Goal: Task Accomplishment & Management: Manage account settings

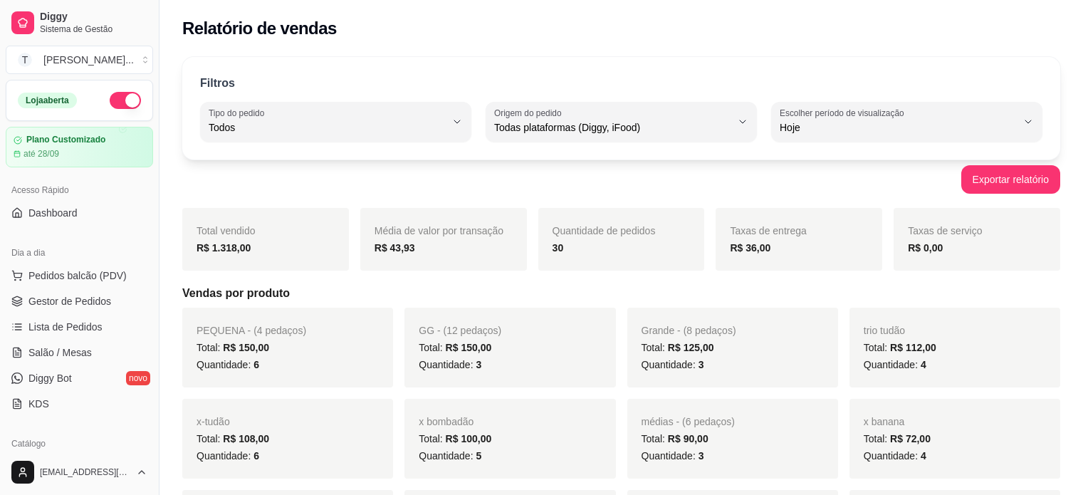
select select "ALL"
select select "0"
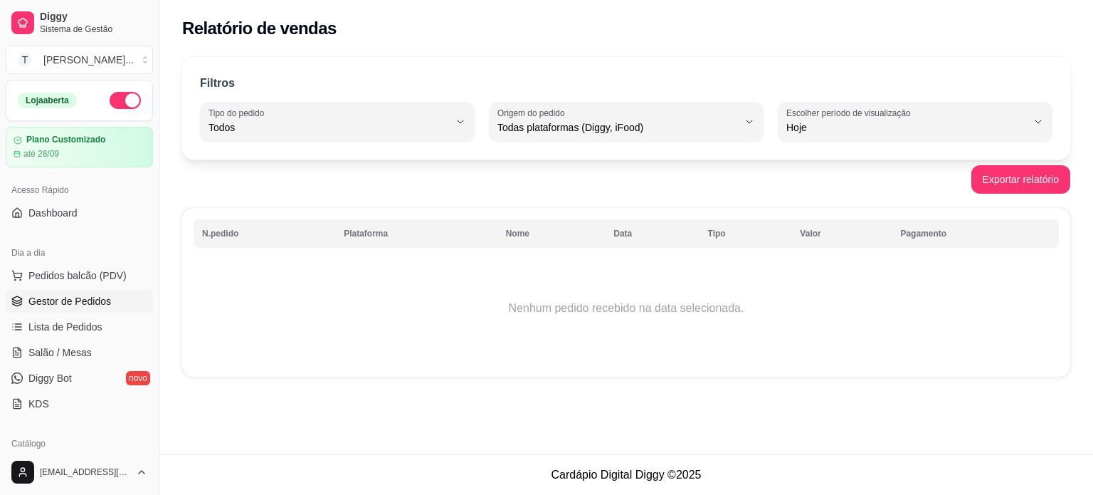
click at [78, 301] on span "Gestor de Pedidos" at bounding box center [69, 301] width 83 height 14
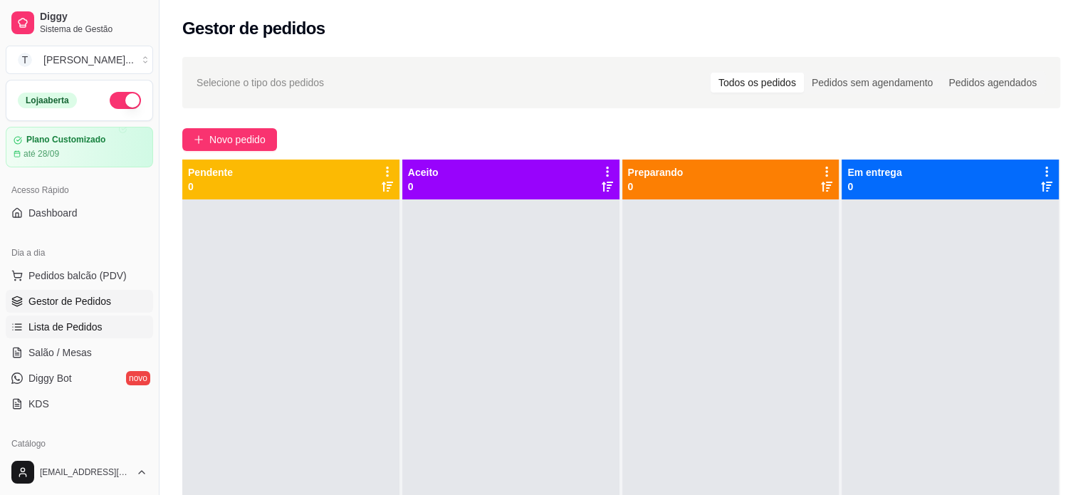
click at [108, 335] on link "Lista de Pedidos" at bounding box center [79, 326] width 147 height 23
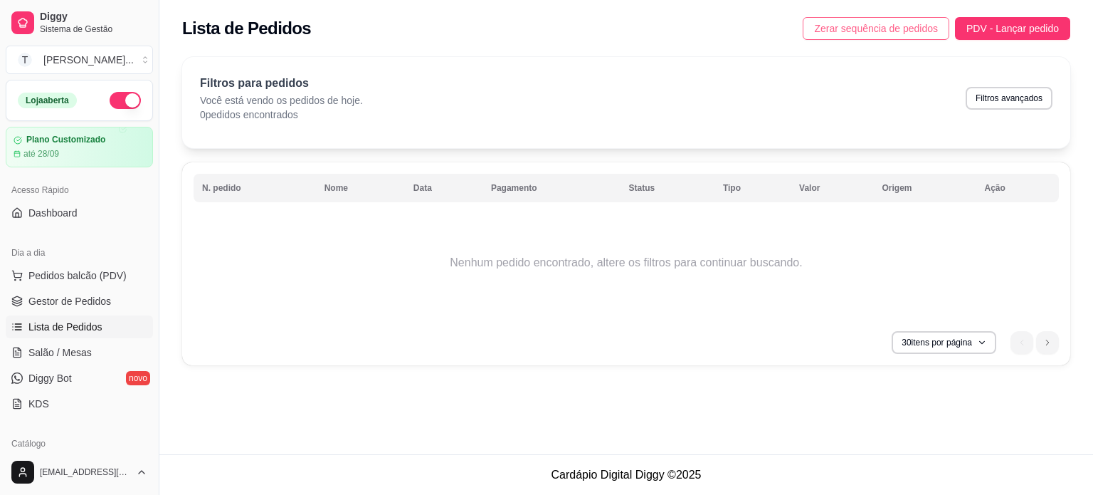
click at [913, 23] on span "Zerar sequência de pedidos" at bounding box center [876, 29] width 124 height 16
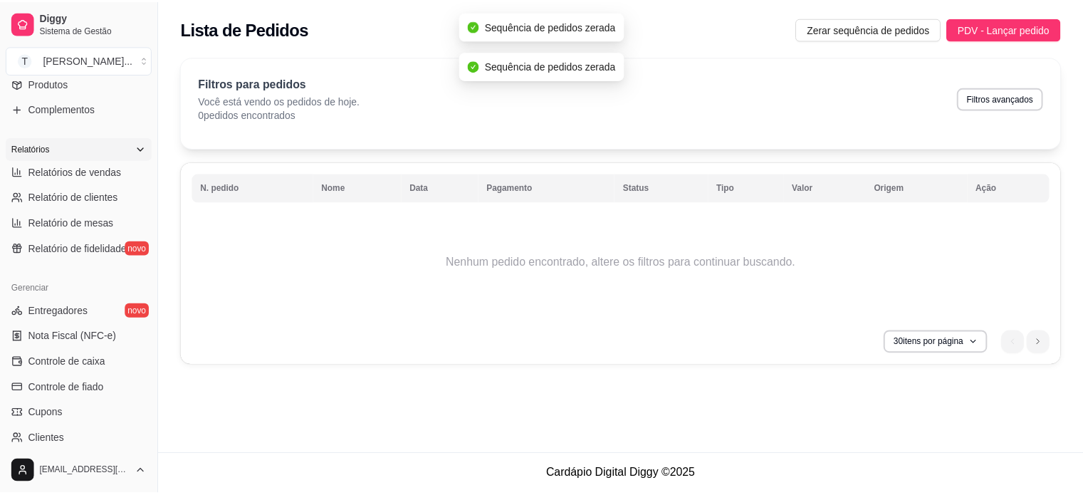
scroll to position [498, 0]
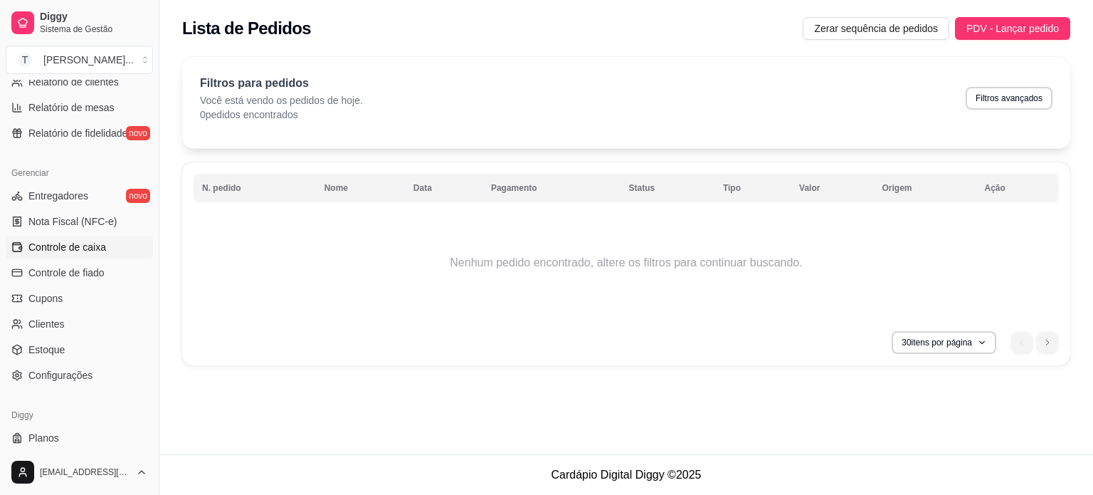
click at [81, 250] on span "Controle de caixa" at bounding box center [67, 247] width 78 height 14
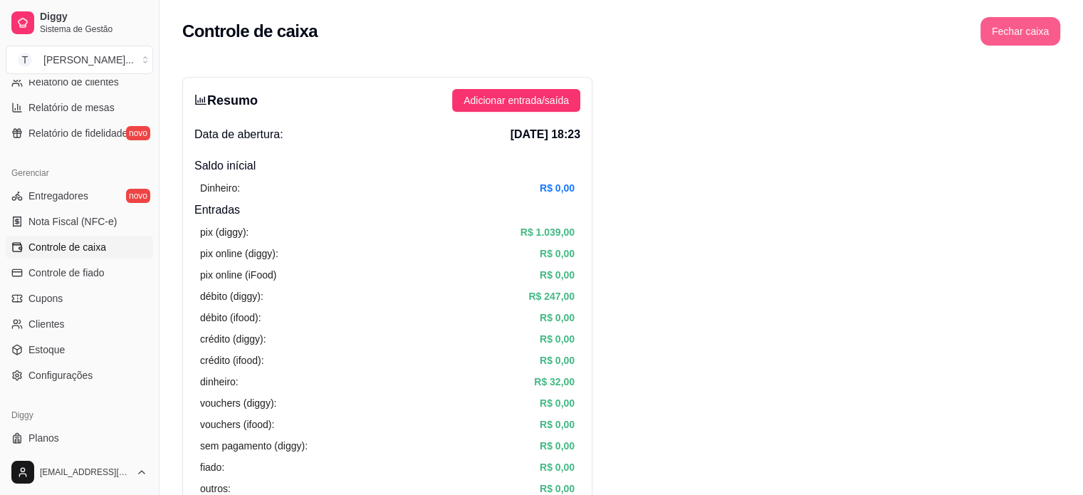
click at [1033, 34] on button "Fechar caixa" at bounding box center [1020, 31] width 80 height 28
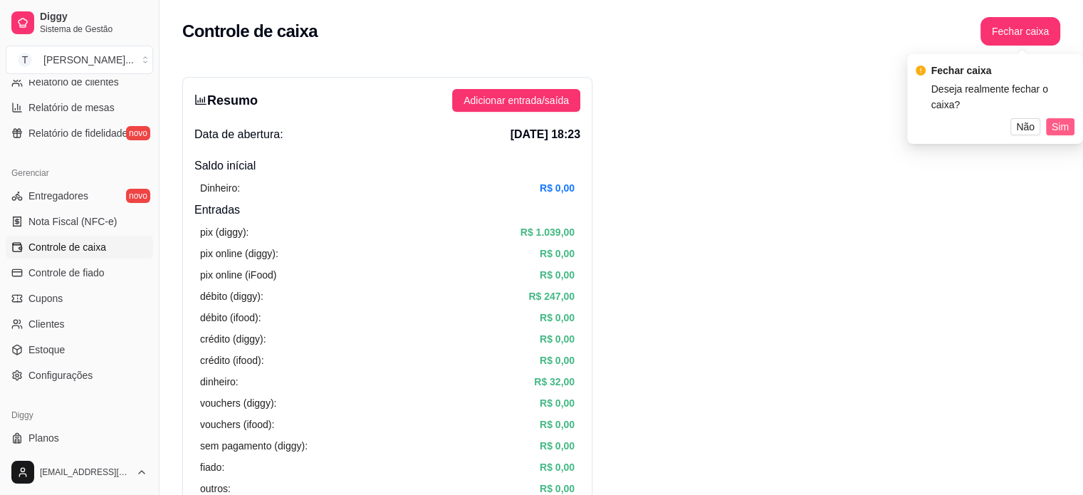
click at [1054, 125] on span "Sim" at bounding box center [1059, 127] width 17 height 16
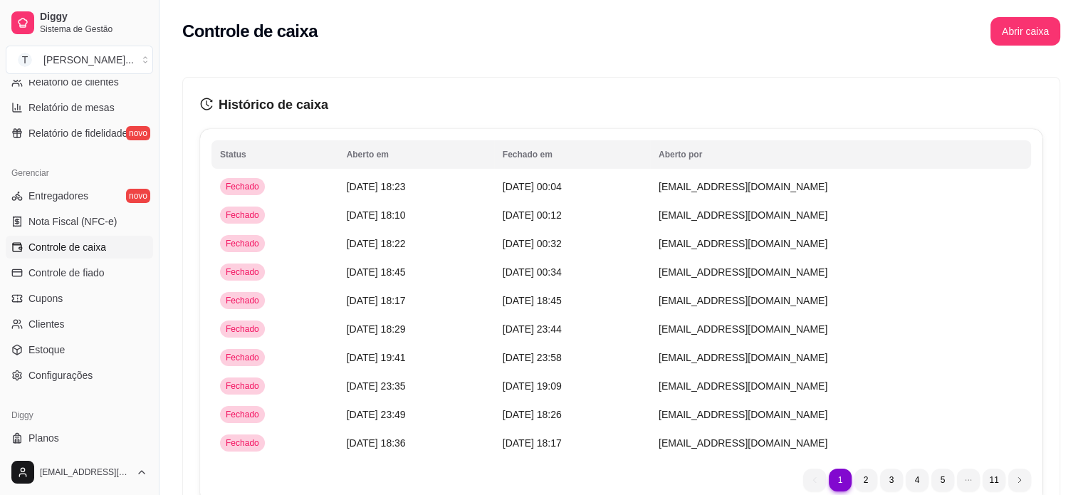
click at [782, 78] on div "Histórico de caixa Status Aberto em [GEOGRAPHIC_DATA] em [GEOGRAPHIC_DATA] por …" at bounding box center [621, 299] width 876 height 442
drag, startPoint x: 782, startPoint y: 78, endPoint x: 849, endPoint y: 3, distance: 99.9
click at [785, 73] on div "Histórico de caixa Status Aberto em [GEOGRAPHIC_DATA] em [GEOGRAPHIC_DATA] por …" at bounding box center [620, 295] width 923 height 483
